Goal: Task Accomplishment & Management: Use online tool/utility

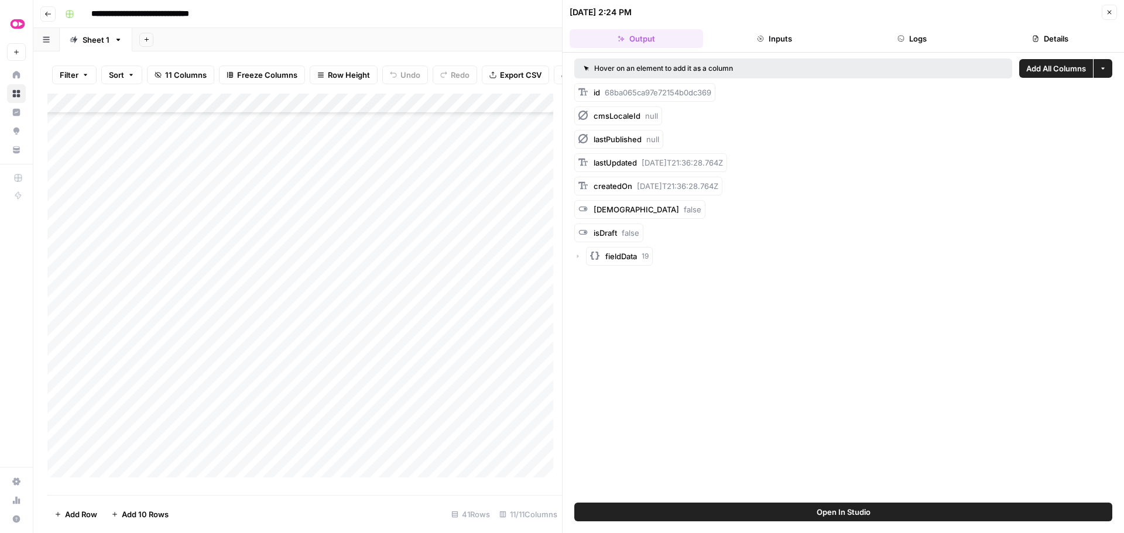
scroll to position [471, 0]
click at [1106, 12] on icon "button" at bounding box center [1109, 12] width 7 height 7
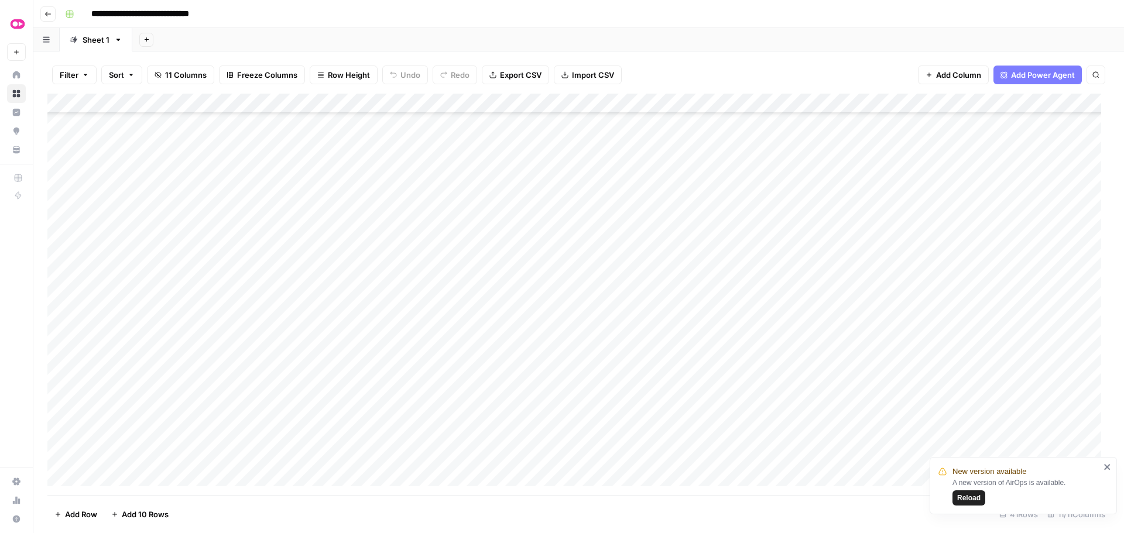
scroll to position [234, 0]
click at [968, 499] on span "Reload" at bounding box center [968, 498] width 23 height 11
click at [555, 246] on div "Add Column" at bounding box center [578, 295] width 1062 height 402
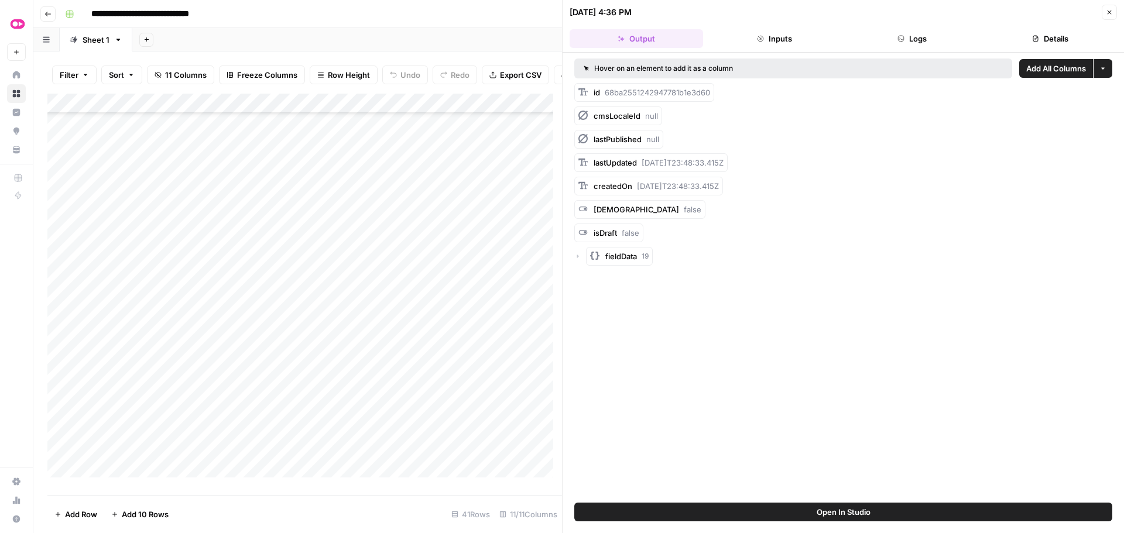
click at [921, 37] on button "Logs" at bounding box center [912, 38] width 133 height 19
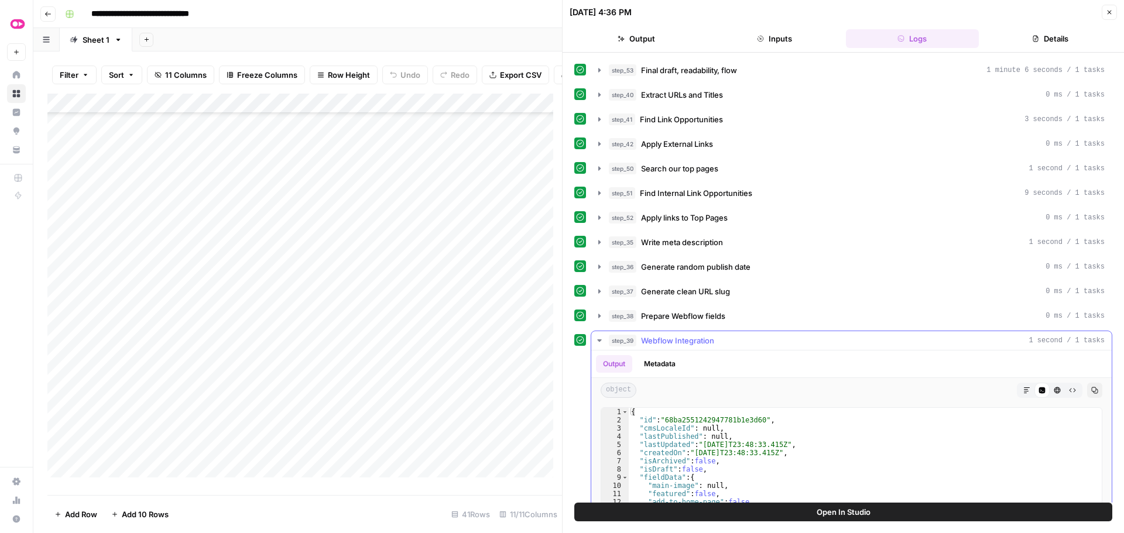
scroll to position [397, 0]
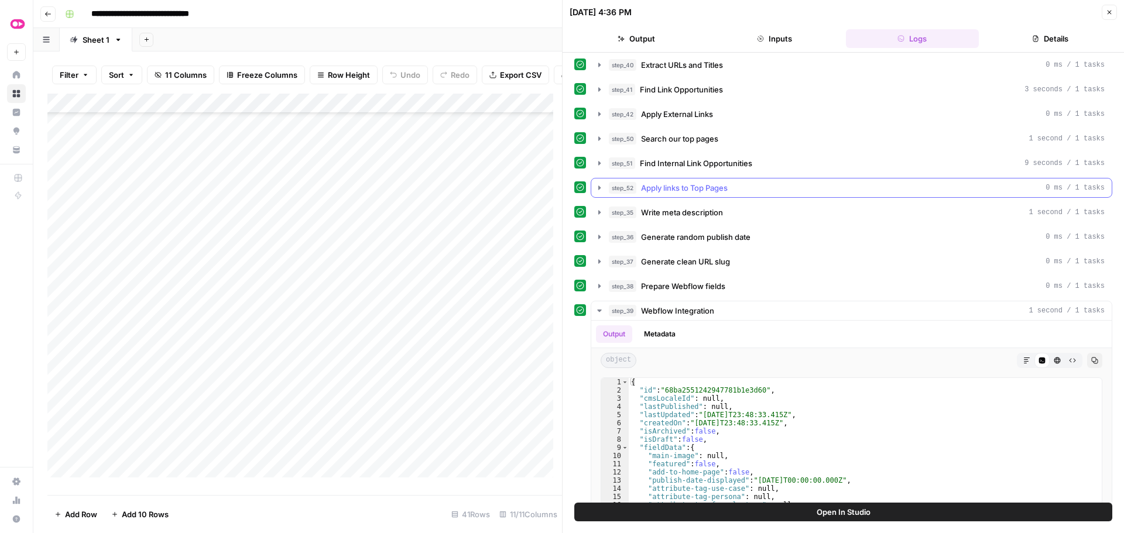
click at [601, 187] on icon "button" at bounding box center [599, 187] width 9 height 9
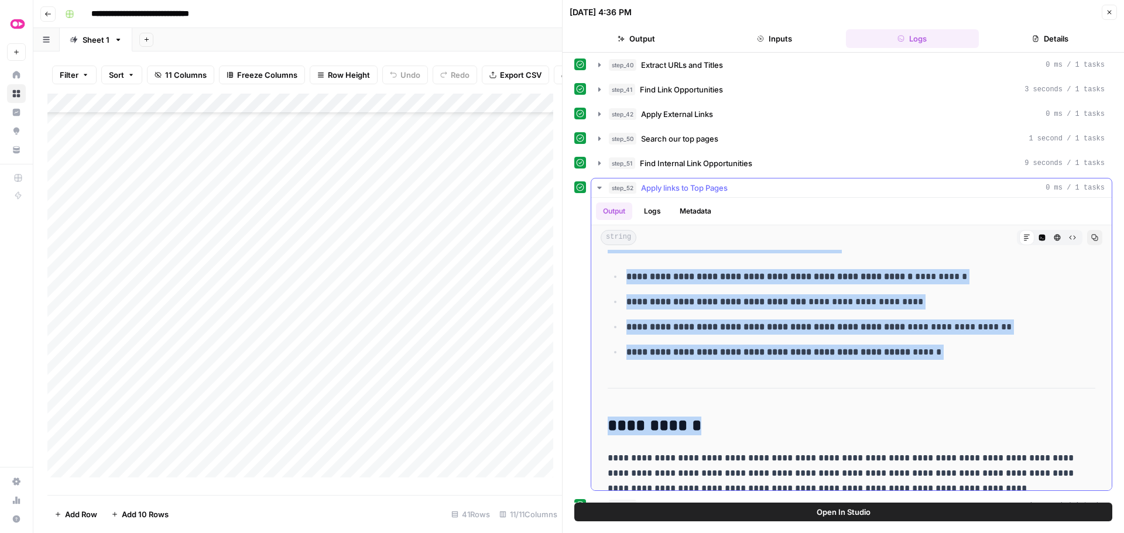
scroll to position [5120, 0]
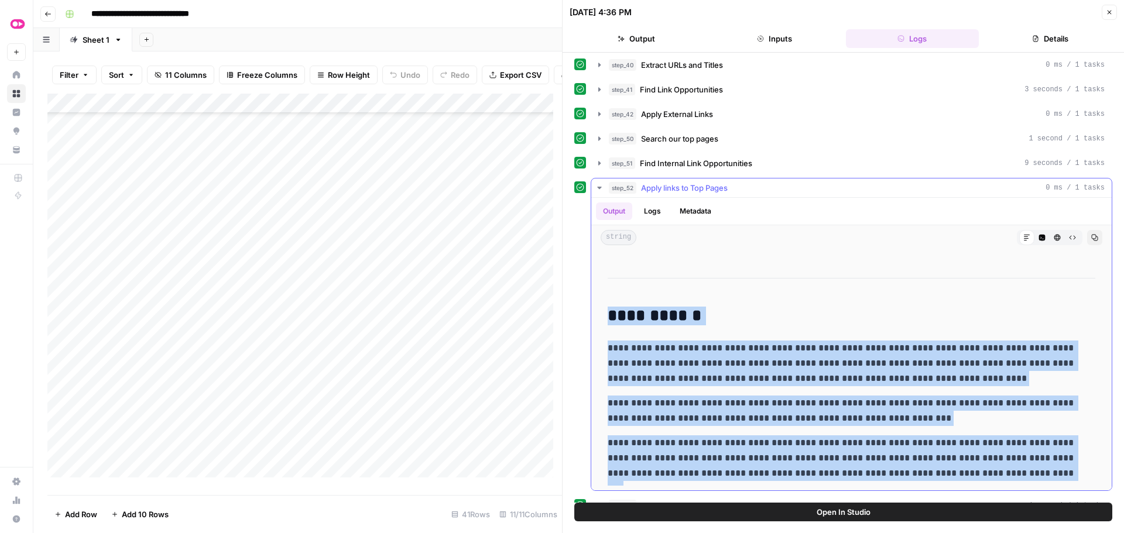
drag, startPoint x: 608, startPoint y: 267, endPoint x: 1027, endPoint y: 479, distance: 469.3
copy div "**********"
click at [495, 235] on div "Add Column" at bounding box center [304, 290] width 514 height 393
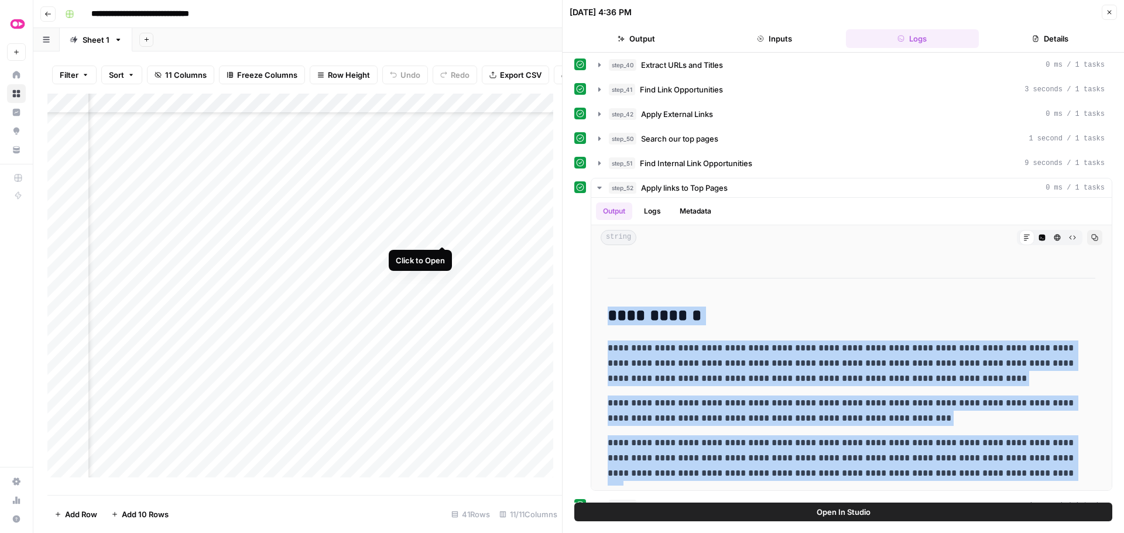
click at [444, 231] on div "Add Column" at bounding box center [304, 290] width 514 height 393
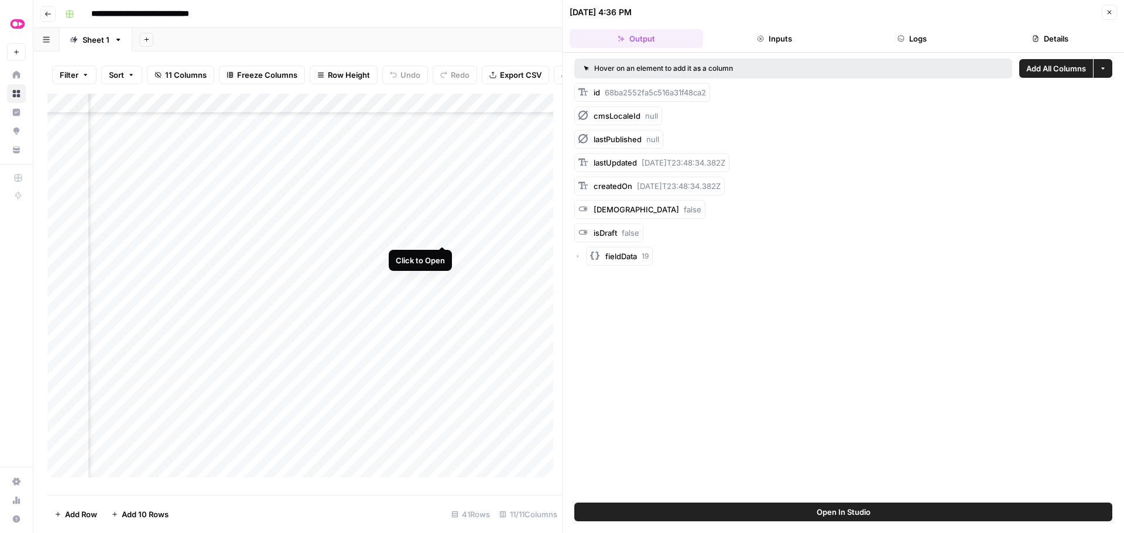
click at [440, 234] on div "Add Column" at bounding box center [304, 290] width 514 height 393
click at [907, 49] on header "[DATE] 4:36 PM Close Output Inputs Logs Details" at bounding box center [842, 26] width 561 height 53
click at [909, 43] on button "Logs" at bounding box center [912, 38] width 133 height 19
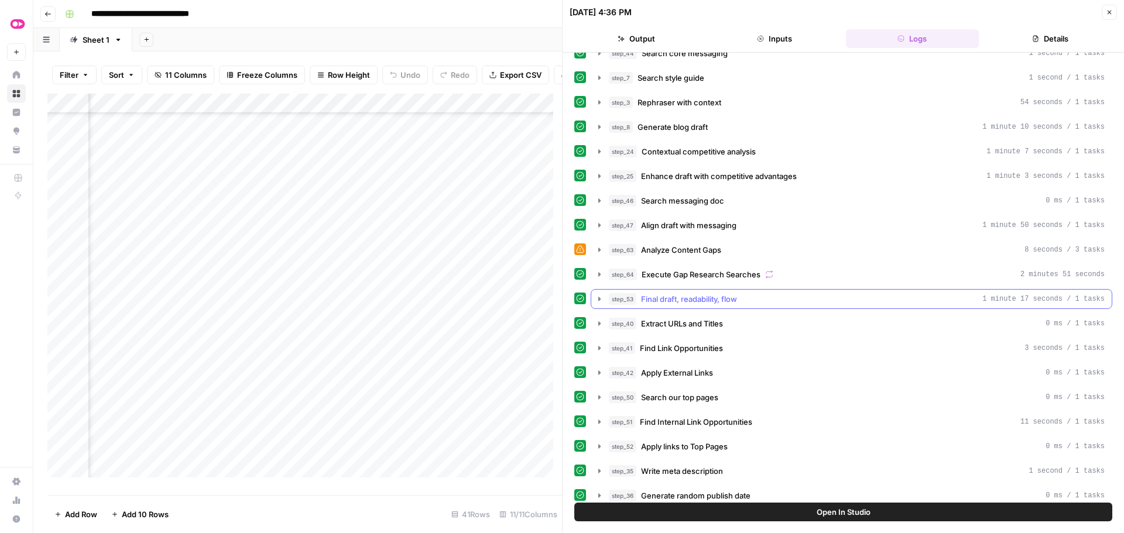
scroll to position [351, 0]
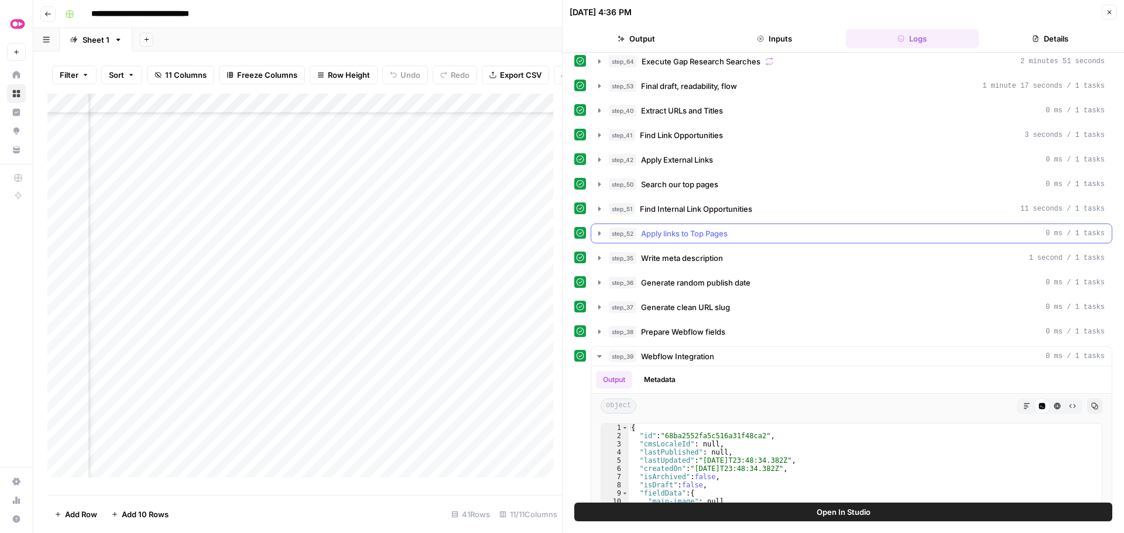
click at [597, 234] on icon "button" at bounding box center [599, 233] width 9 height 9
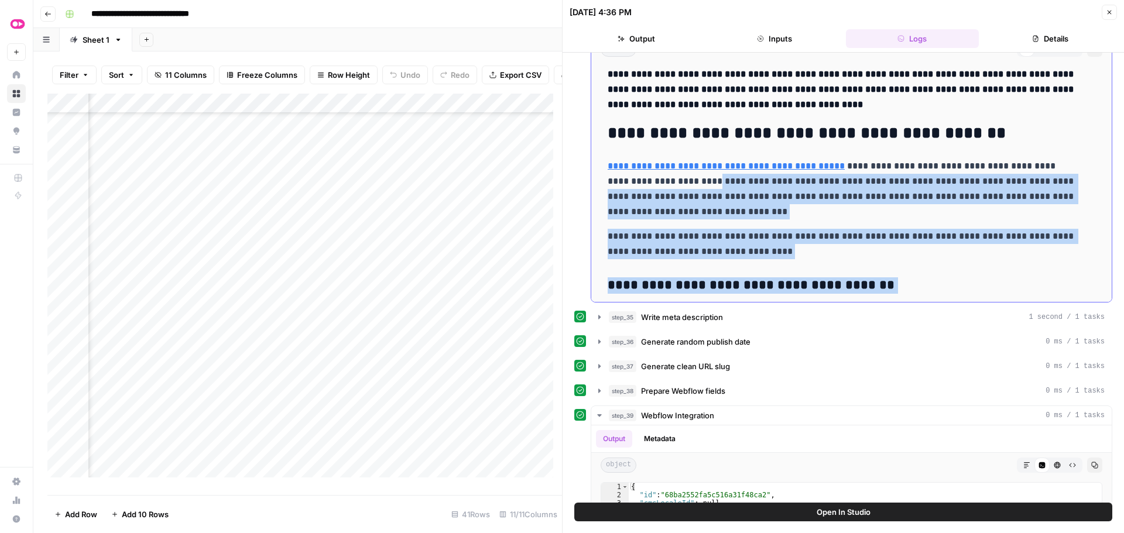
scroll to position [0, 0]
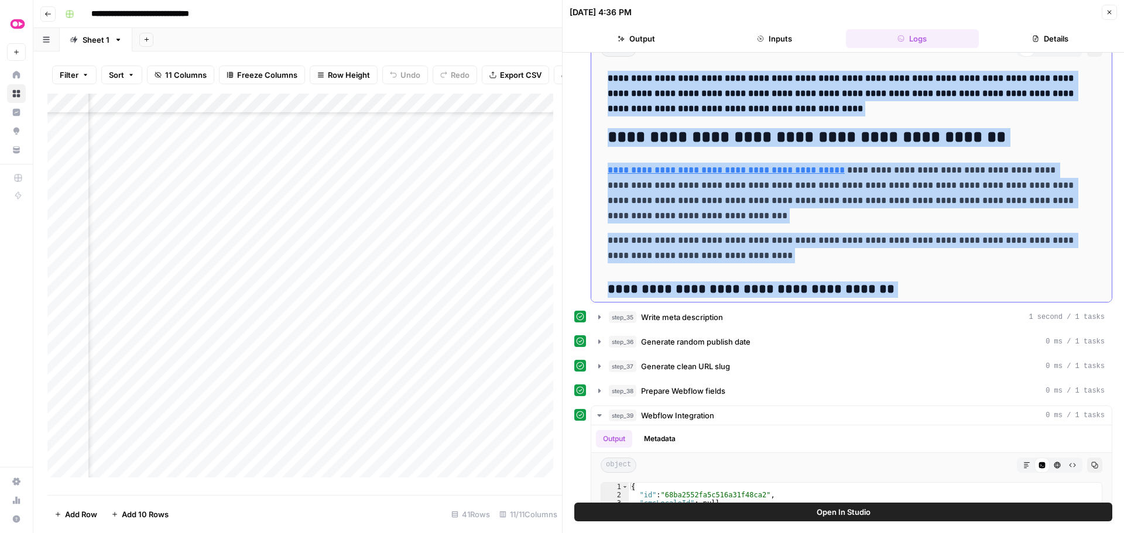
drag, startPoint x: 887, startPoint y: 288, endPoint x: 610, endPoint y: 84, distance: 344.5
copy div "**********"
click at [443, 313] on div "Add Column" at bounding box center [304, 290] width 514 height 393
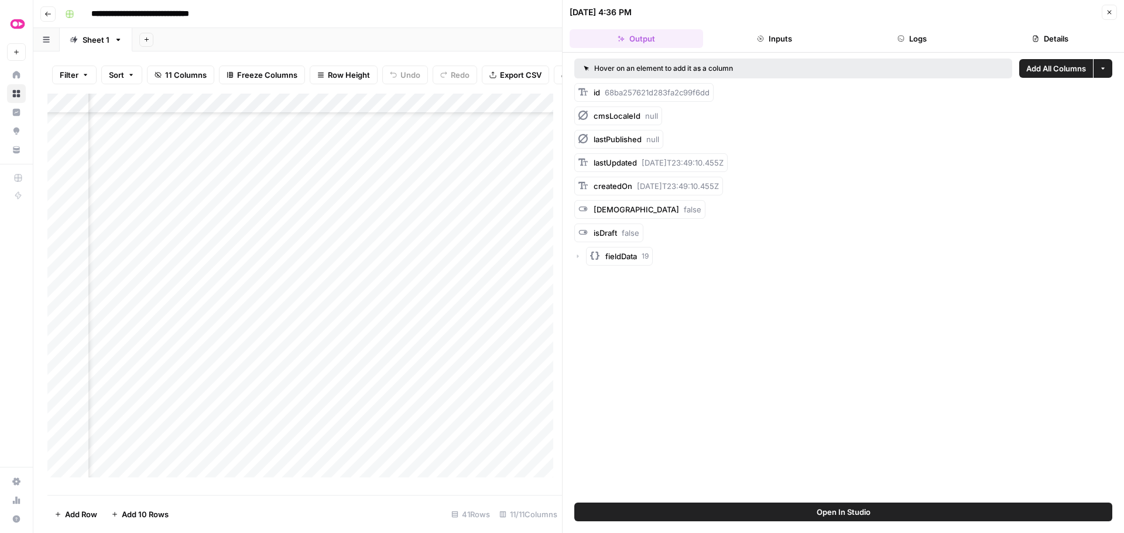
click at [905, 37] on button "Logs" at bounding box center [912, 38] width 133 height 19
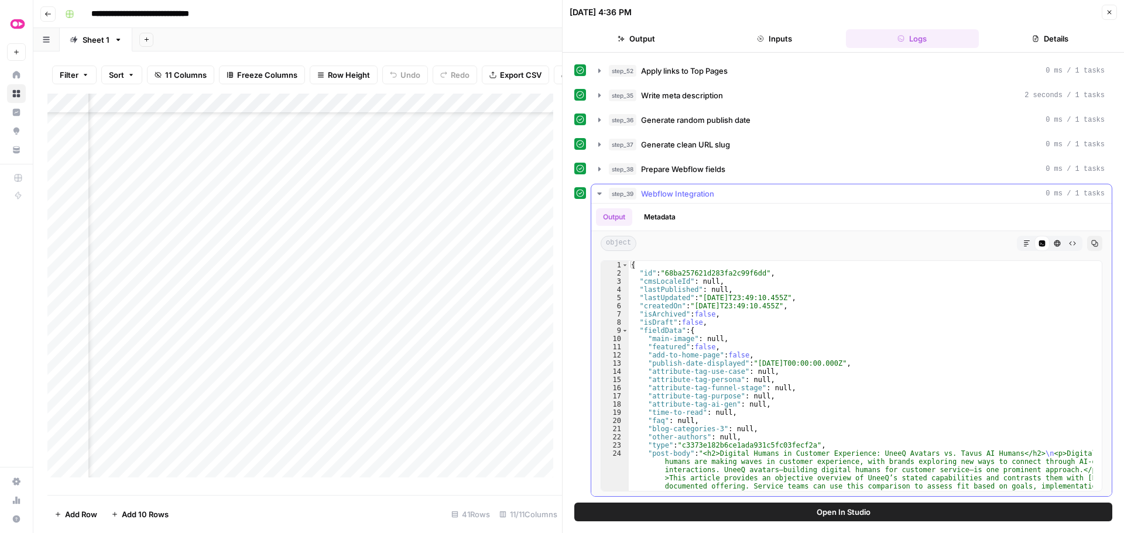
scroll to position [397, 0]
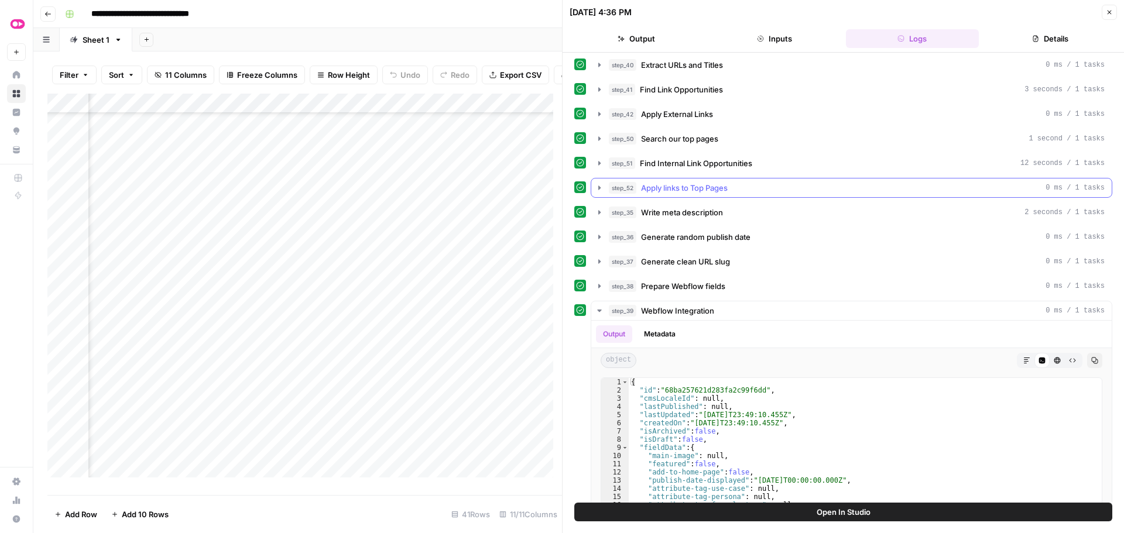
click at [598, 184] on icon "button" at bounding box center [599, 187] width 9 height 9
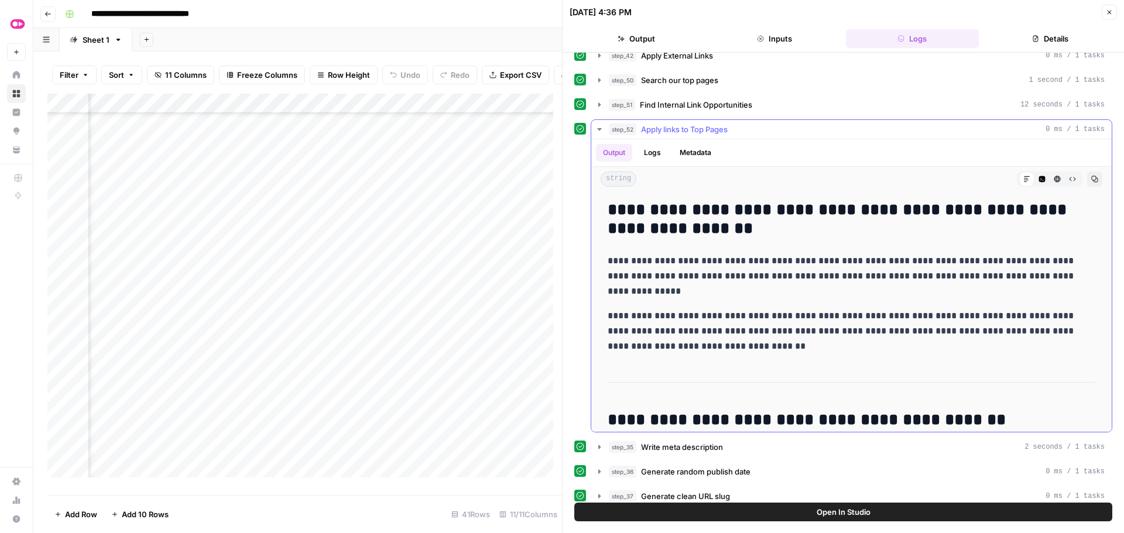
scroll to position [338, 0]
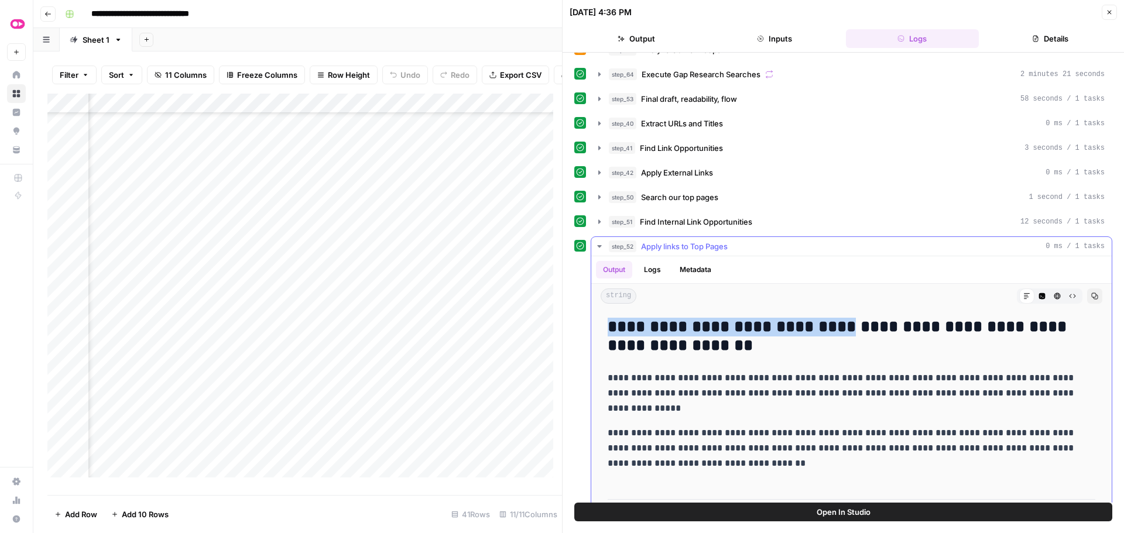
drag, startPoint x: 609, startPoint y: 325, endPoint x: 836, endPoint y: 321, distance: 226.5
click at [836, 321] on h2 "**********" at bounding box center [843, 336] width 470 height 37
click at [788, 345] on h2 "**********" at bounding box center [843, 336] width 470 height 37
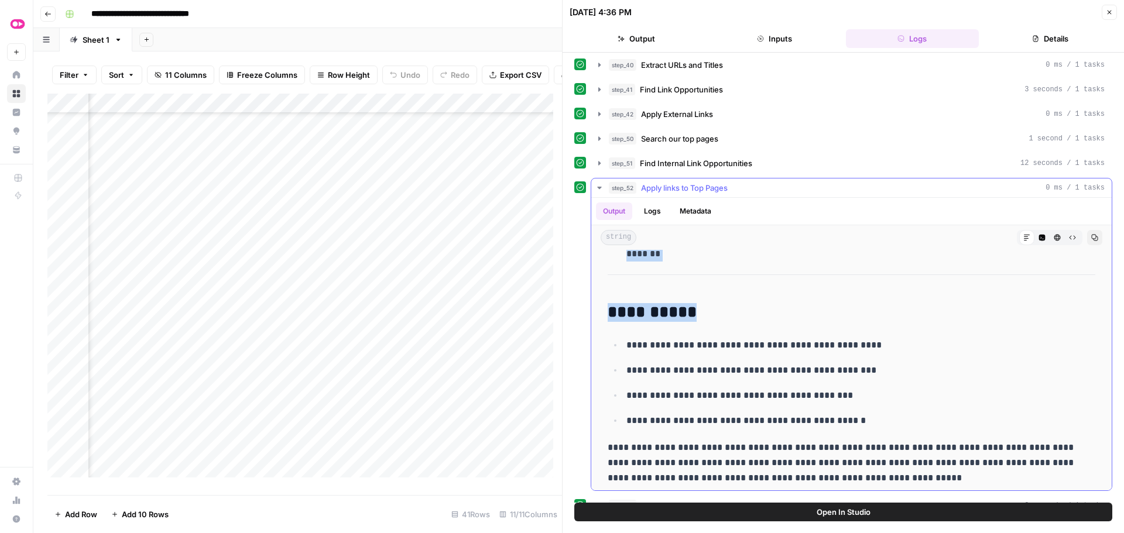
scroll to position [4619, 0]
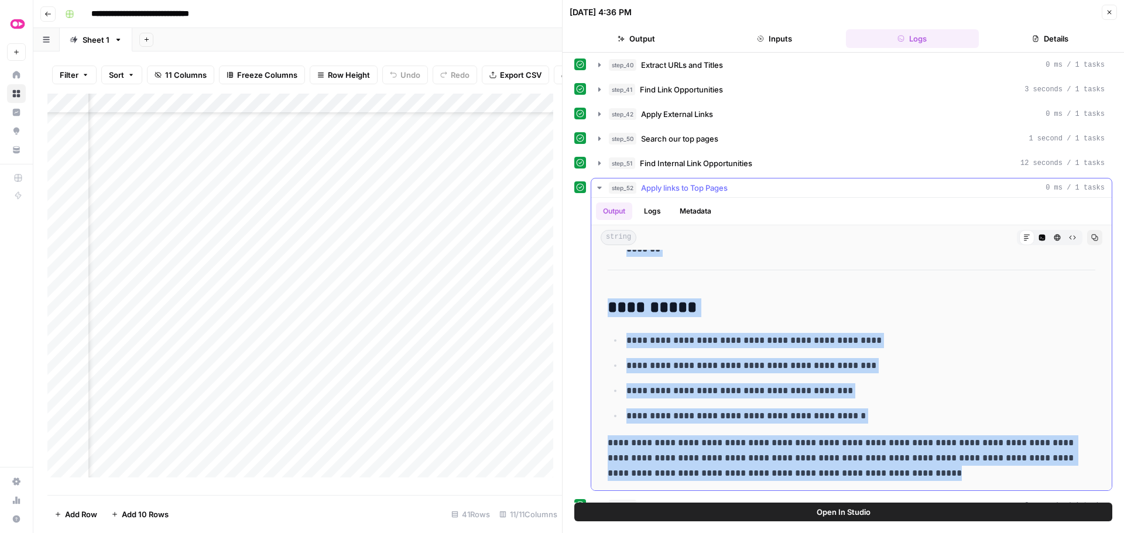
drag, startPoint x: 608, startPoint y: 320, endPoint x: 902, endPoint y: 473, distance: 331.4
copy div "**********"
click at [440, 332] on div "Add Column" at bounding box center [304, 290] width 514 height 393
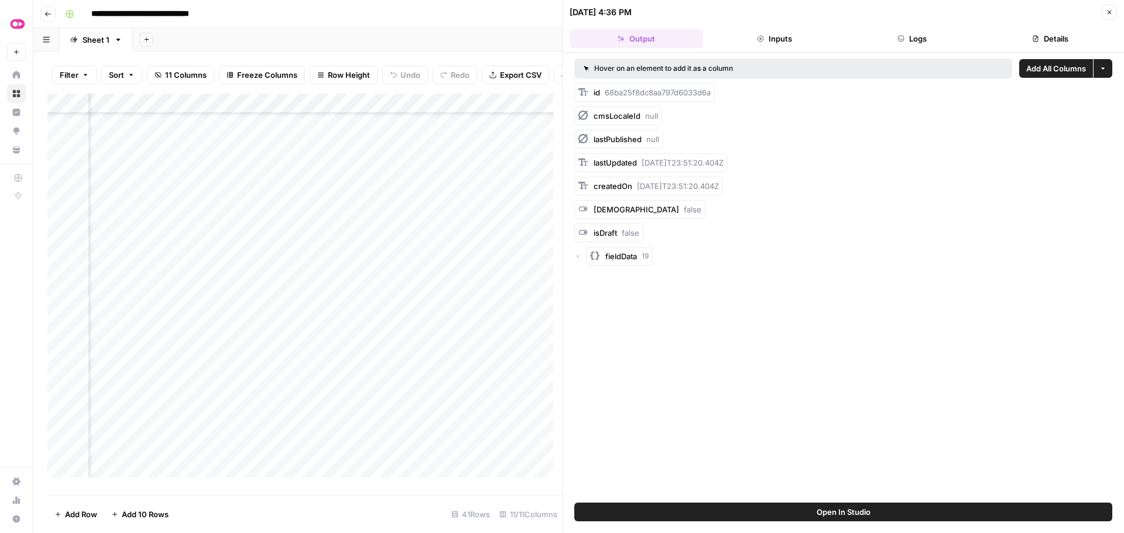
click at [900, 43] on button "Logs" at bounding box center [912, 38] width 133 height 19
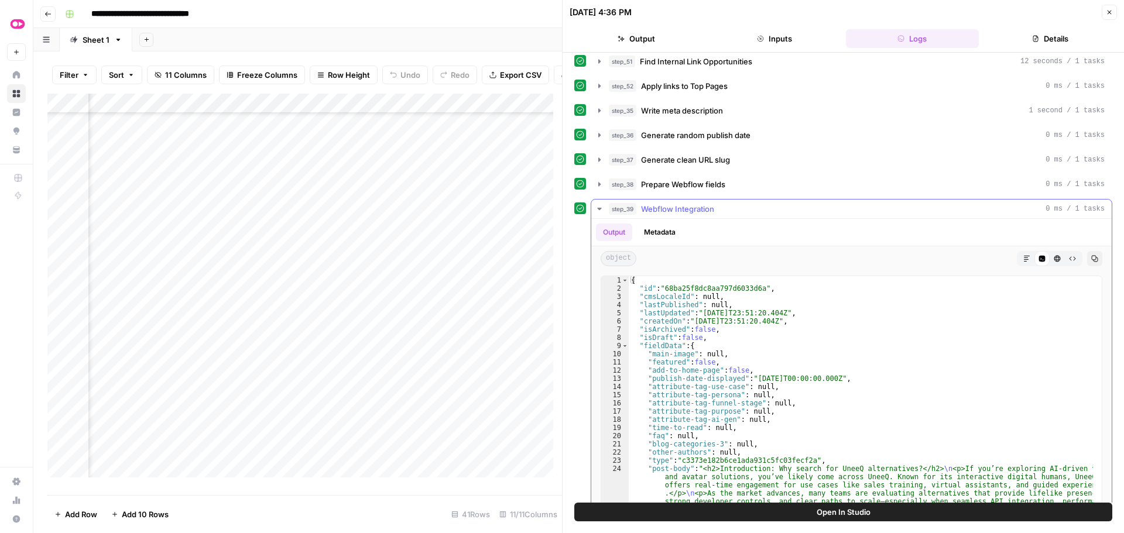
scroll to position [455, 0]
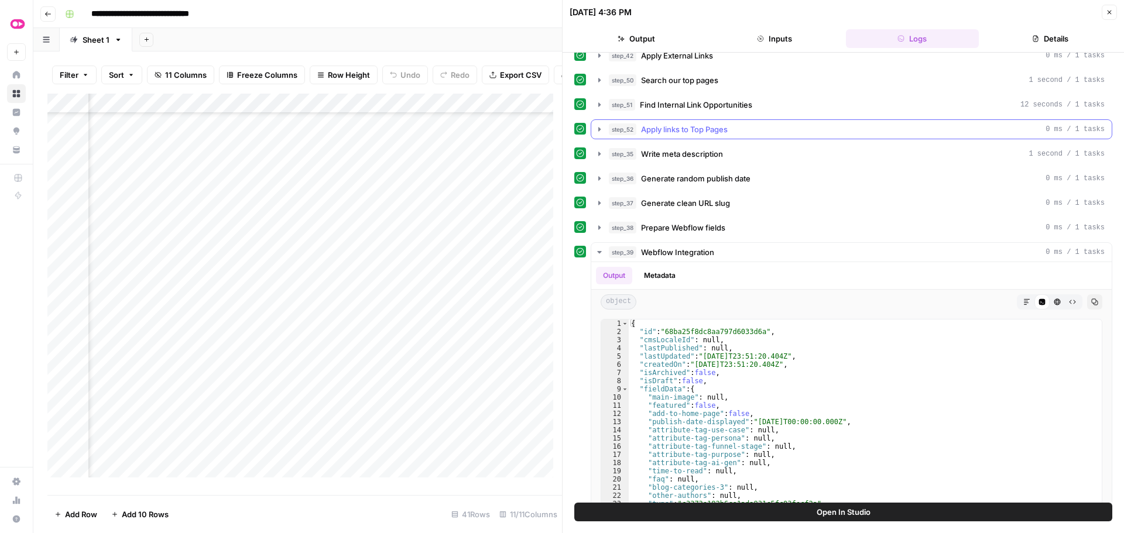
click at [601, 128] on icon "button" at bounding box center [599, 129] width 9 height 9
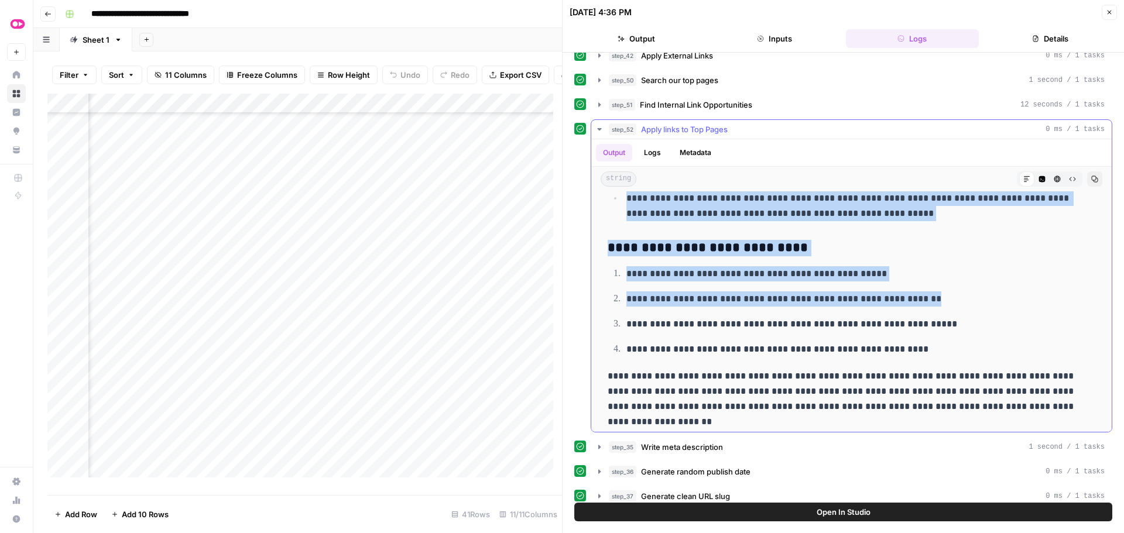
scroll to position [4934, 0]
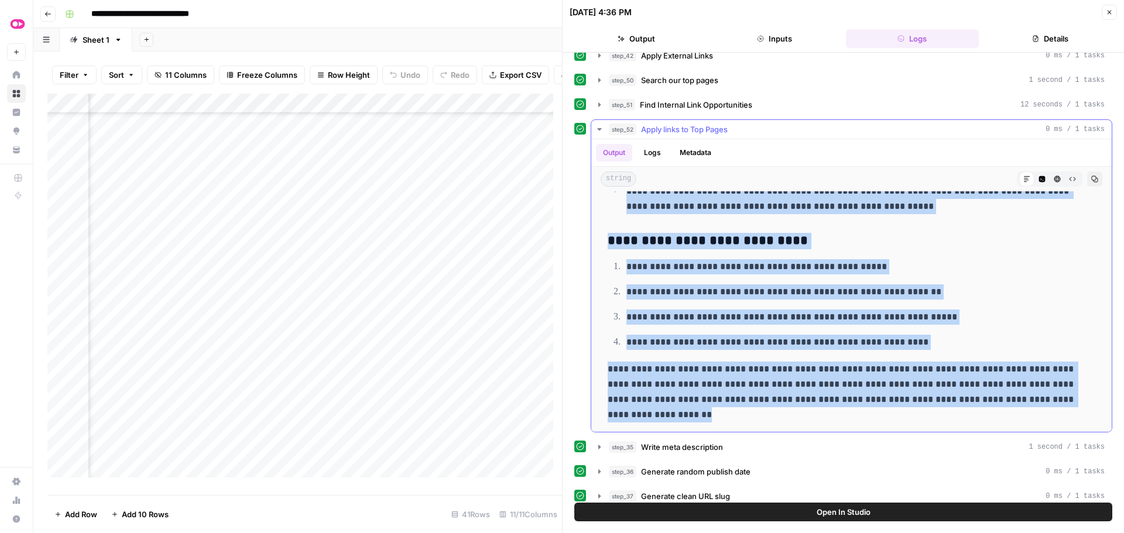
drag, startPoint x: 603, startPoint y: 242, endPoint x: 839, endPoint y: 409, distance: 288.9
copy div "**********"
click at [438, 275] on div "Add Column" at bounding box center [304, 290] width 514 height 393
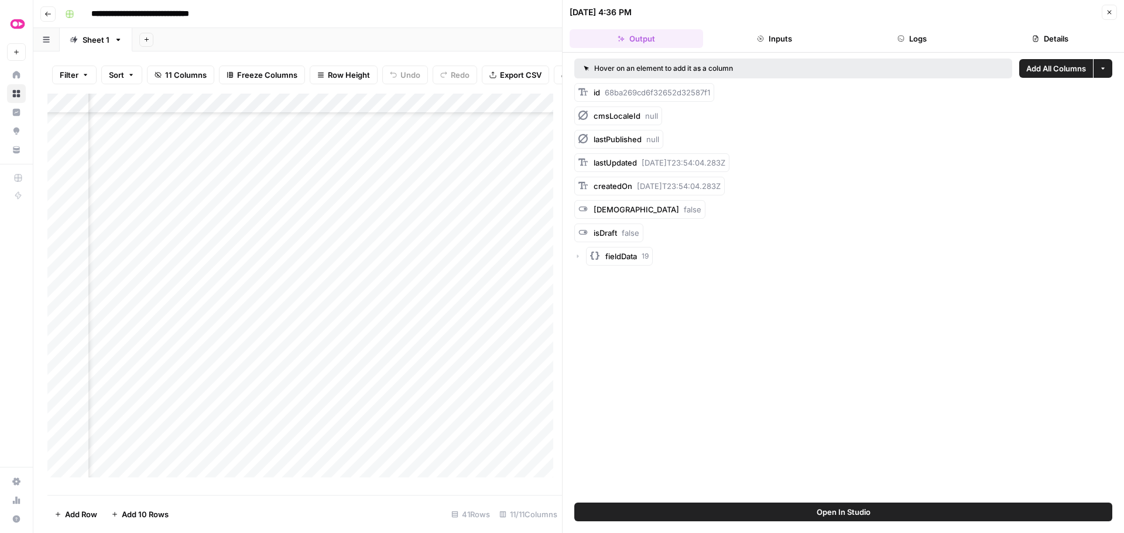
click at [922, 40] on button "Logs" at bounding box center [912, 38] width 133 height 19
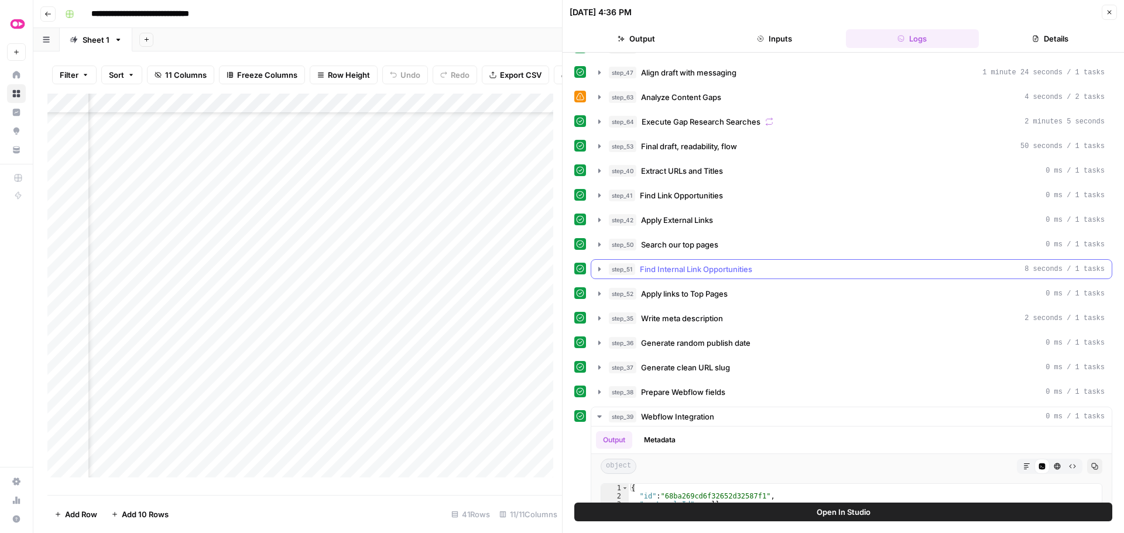
scroll to position [293, 0]
click at [598, 288] on icon "button" at bounding box center [599, 291] width 9 height 9
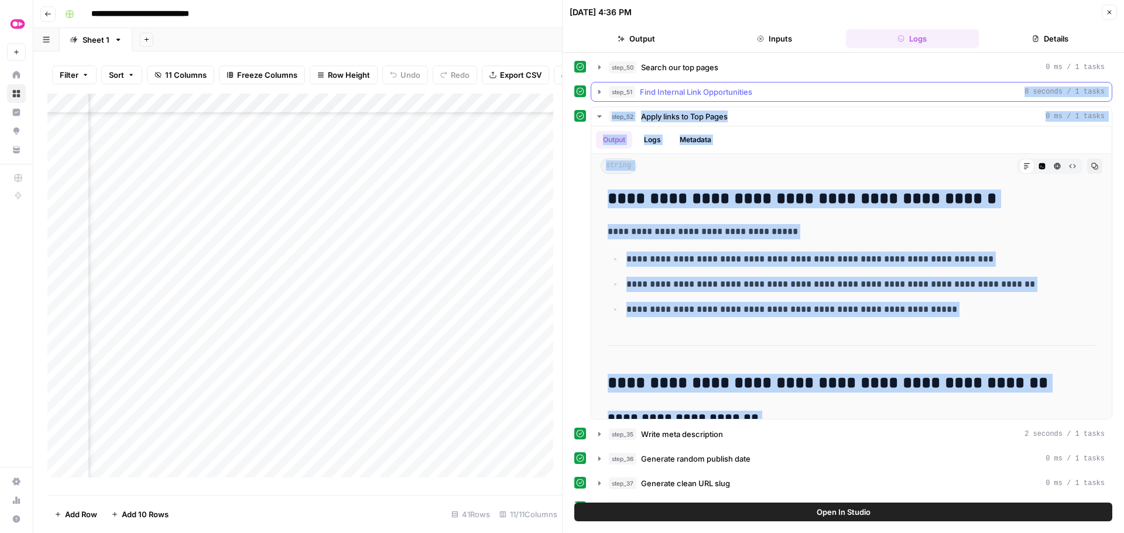
scroll to position [0, 0]
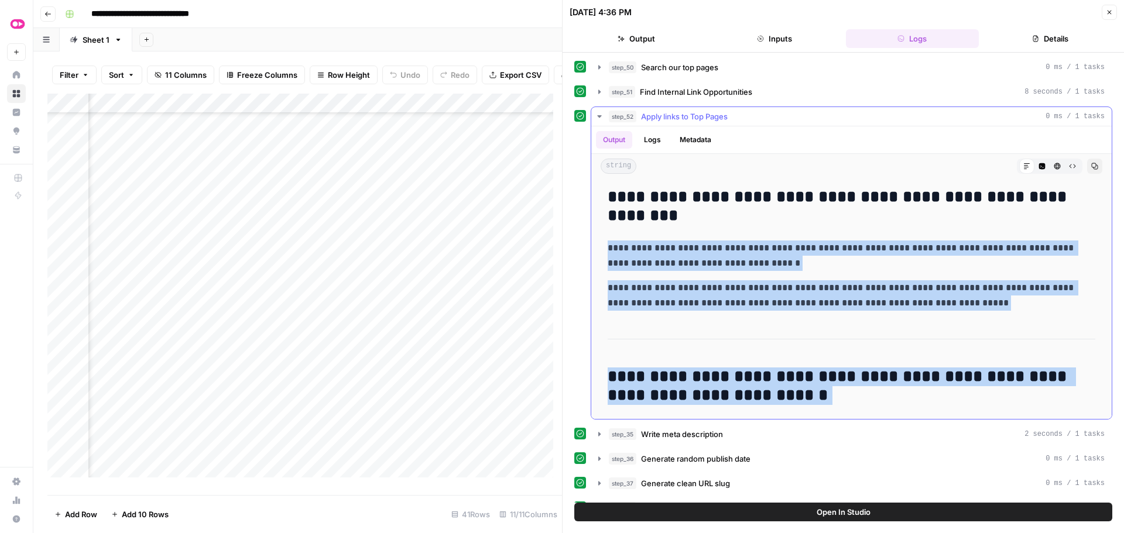
drag, startPoint x: 801, startPoint y: 400, endPoint x: 608, endPoint y: 250, distance: 244.8
copy div "**********"
click at [441, 296] on div "Add Column" at bounding box center [304, 290] width 514 height 393
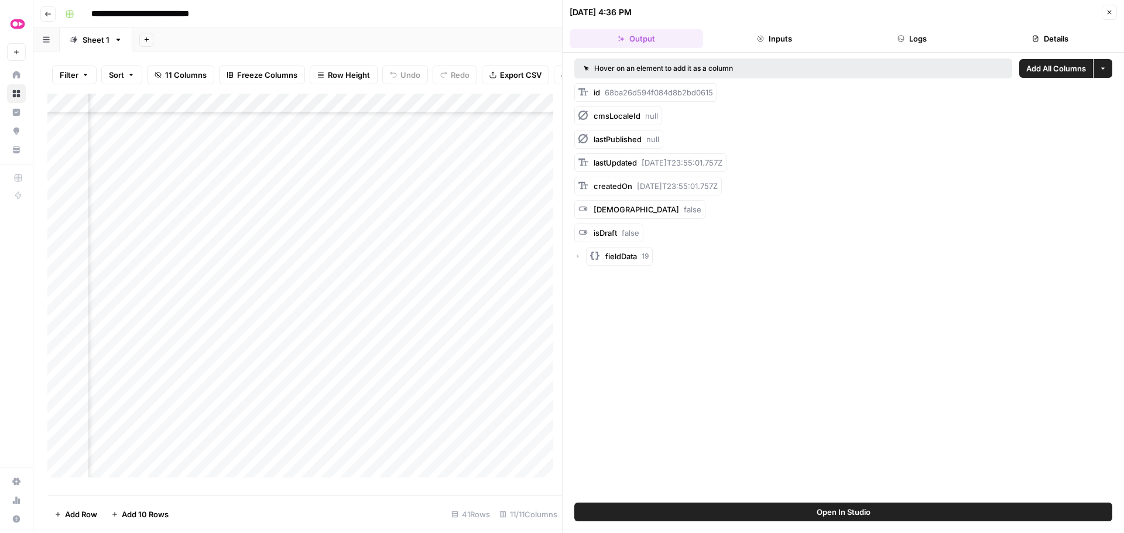
click at [896, 44] on button "Logs" at bounding box center [912, 38] width 133 height 19
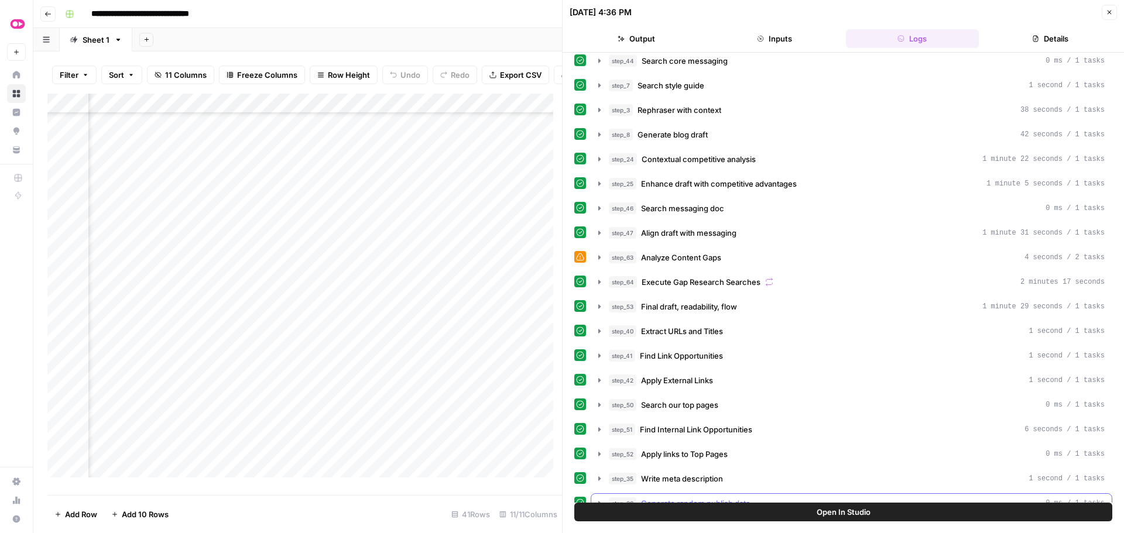
scroll to position [351, 0]
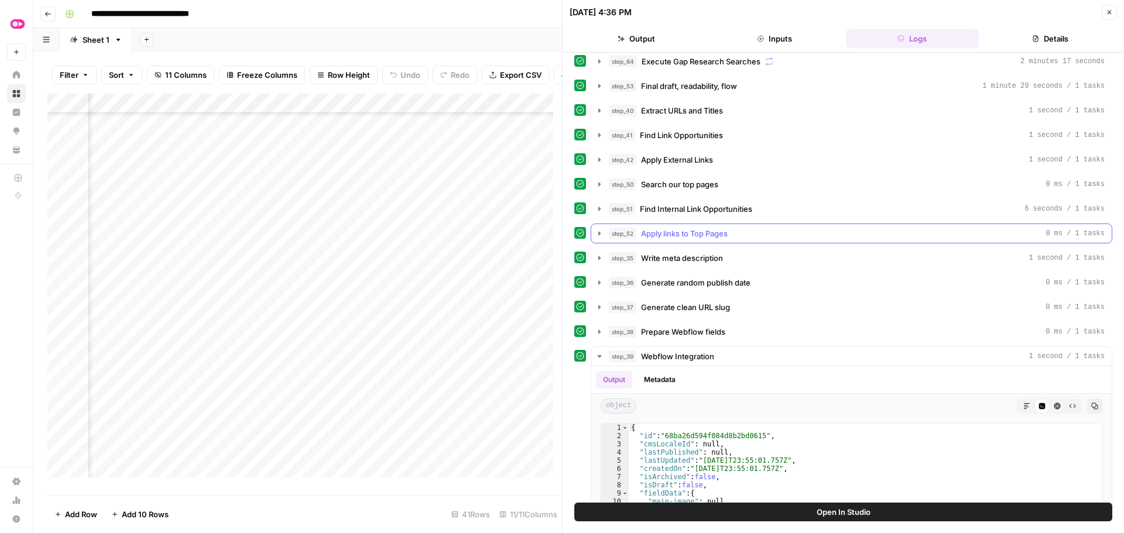
click at [599, 233] on icon "button" at bounding box center [599, 233] width 2 height 4
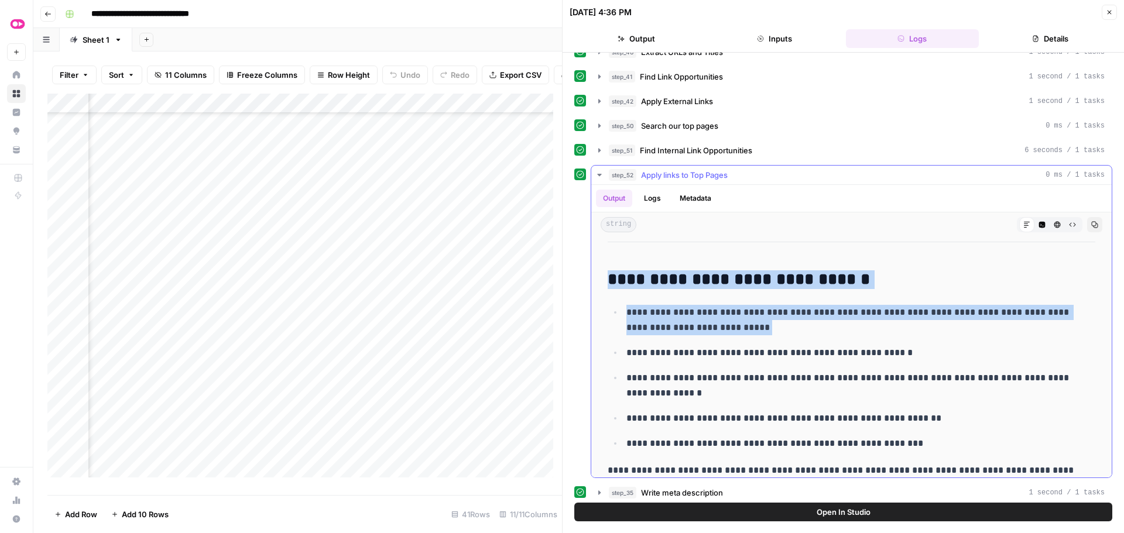
scroll to position [5821, 0]
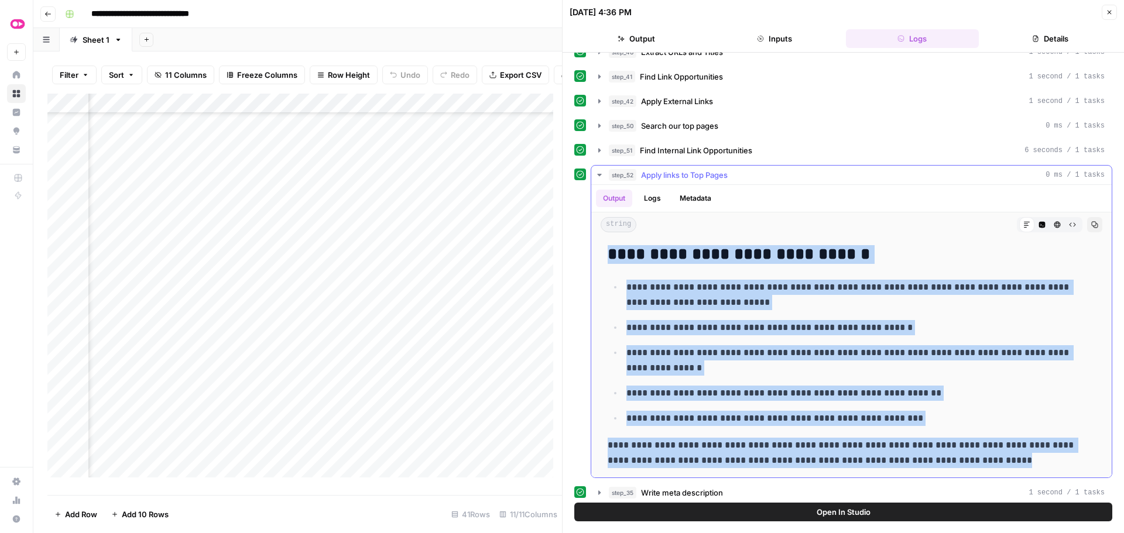
drag, startPoint x: 608, startPoint y: 252, endPoint x: 1024, endPoint y: 464, distance: 466.7
copy div "**********"
click at [1104, 16] on button "Close" at bounding box center [1109, 12] width 15 height 15
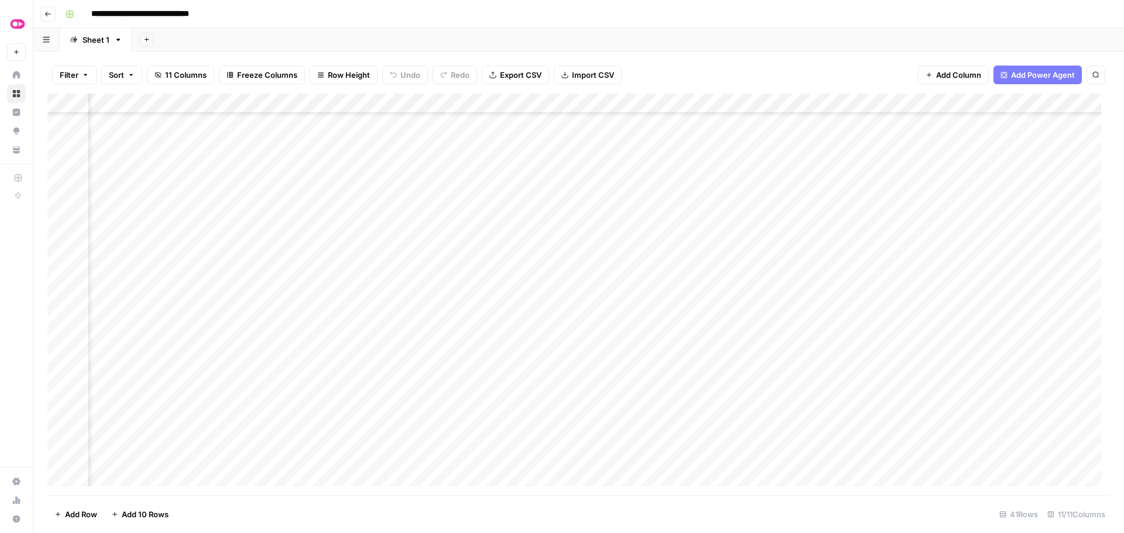
scroll to position [234, 117]
click at [386, 286] on div "Add Column" at bounding box center [578, 295] width 1062 height 402
click at [387, 304] on div "Add Column" at bounding box center [578, 295] width 1062 height 402
click at [387, 323] on div "Add Column" at bounding box center [578, 295] width 1062 height 402
click at [385, 347] on div "Add Column" at bounding box center [578, 295] width 1062 height 402
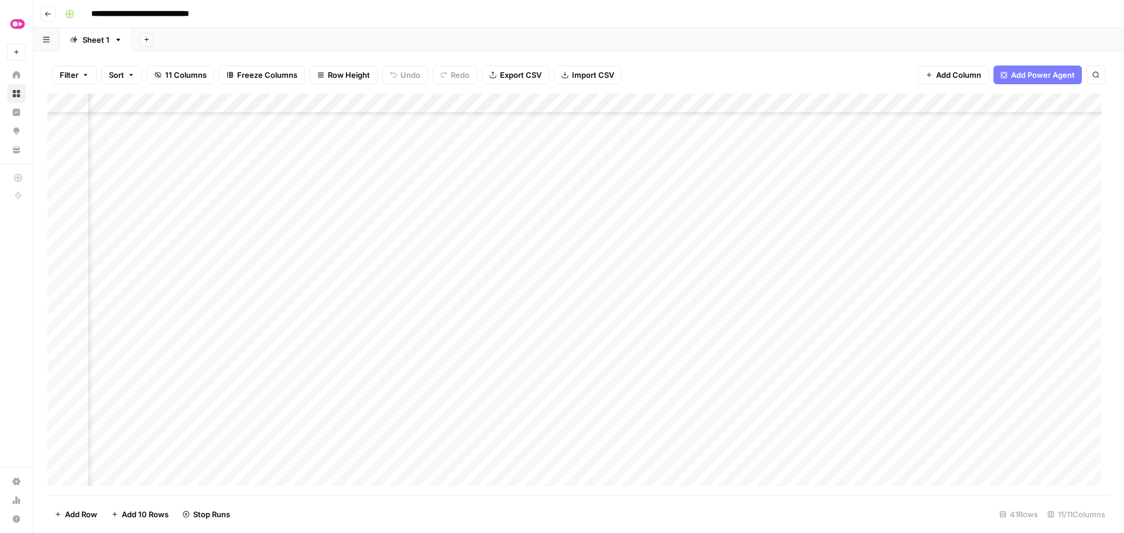
click at [387, 365] on div "Add Column" at bounding box center [578, 295] width 1062 height 402
click at [383, 386] on div "Add Column" at bounding box center [578, 295] width 1062 height 402
